Goal: Task Accomplishment & Management: Use online tool/utility

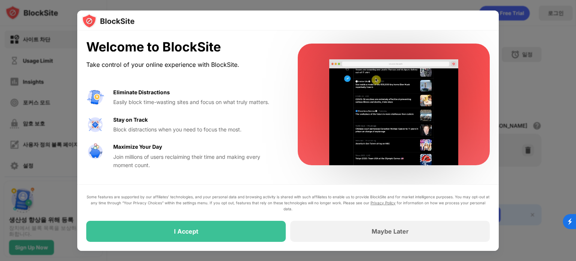
click at [430, 219] on div "Some features are supported by our affiliates’ technologies, and your personal …" at bounding box center [287, 217] width 403 height 48
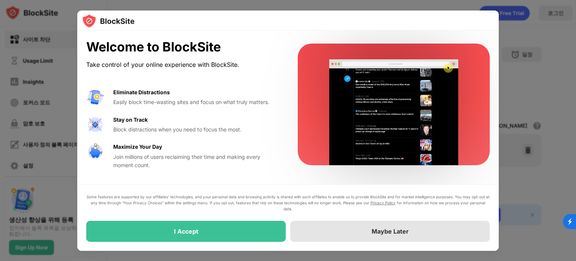
click at [425, 228] on div "Maybe Later" at bounding box center [389, 230] width 199 height 21
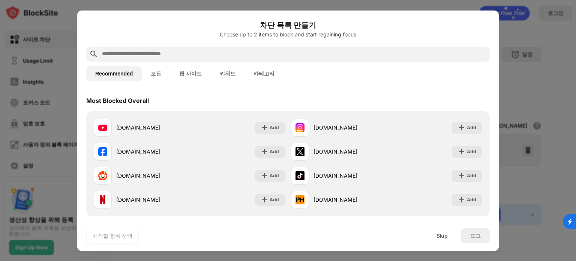
click at [173, 51] on input "text" at bounding box center [293, 53] width 385 height 9
click at [166, 57] on input "text" at bounding box center [293, 53] width 385 height 9
paste input "**********"
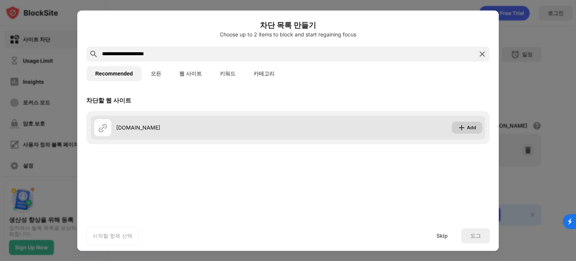
type input "**********"
click at [474, 126] on div "Add" at bounding box center [471, 127] width 9 height 7
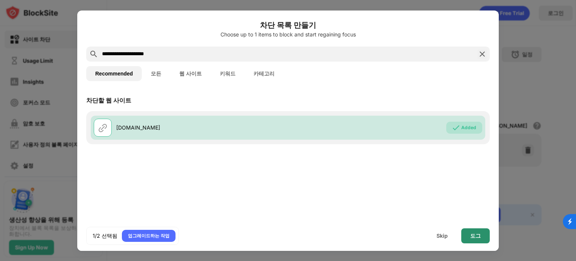
click at [483, 237] on div "도그" at bounding box center [475, 235] width 28 height 15
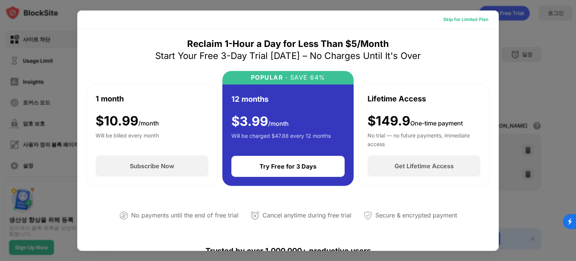
click at [465, 20] on div "Skip for Limited Plan" at bounding box center [465, 19] width 45 height 7
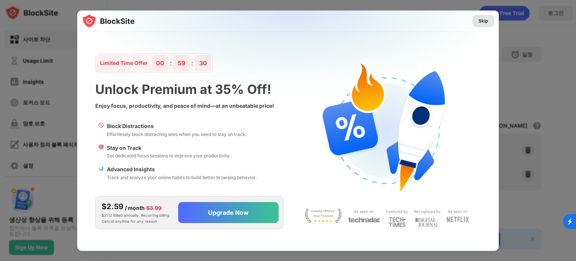
click at [480, 22] on div "Skip" at bounding box center [483, 20] width 10 height 7
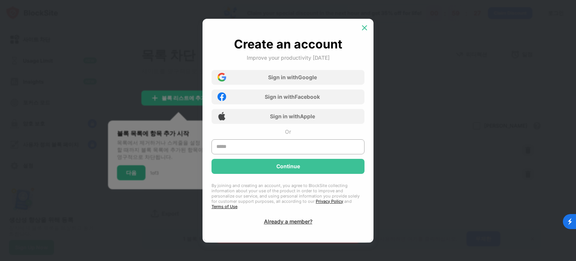
click at [364, 30] on img at bounding box center [364, 27] width 7 height 7
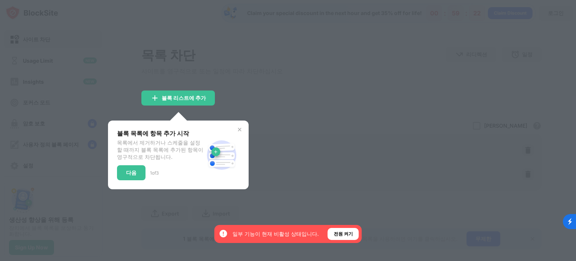
click at [304, 126] on div at bounding box center [288, 130] width 576 height 261
click at [237, 132] on img at bounding box center [240, 129] width 6 height 6
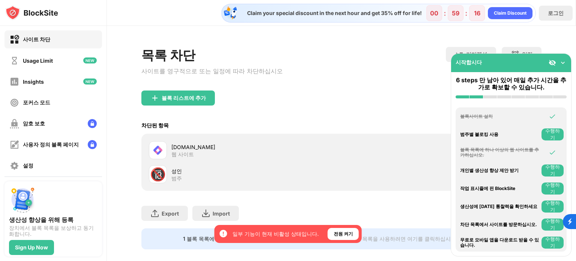
click at [561, 59] on img at bounding box center [562, 62] width 7 height 7
